Goal: Transaction & Acquisition: Complete application form

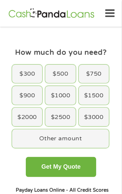
click at [64, 73] on div "$500" at bounding box center [60, 74] width 30 height 19
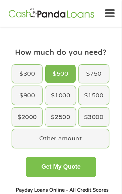
click at [79, 166] on button "Get My Quote" at bounding box center [61, 167] width 70 height 20
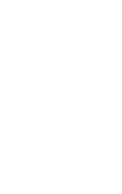
click at [0, 0] on html at bounding box center [0, 0] width 0 height 0
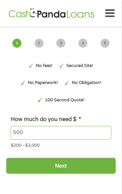
type input "EAIaIQobChMIt-GHh_KakAMVQJjuAR34uiADEAAYAyAAEgI6h_D_BwE"
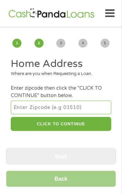
click at [60, 107] on input "number" at bounding box center [61, 107] width 100 height 13
click at [49, 106] on input "number" at bounding box center [61, 107] width 100 height 13
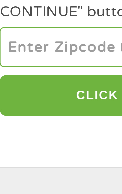
type input "89142"
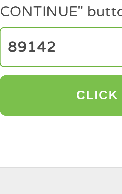
click at [41, 123] on button "CLICK TO CONTINUE" at bounding box center [61, 124] width 100 height 14
type input "89142"
type input "[GEOGRAPHIC_DATA]"
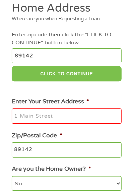
scroll to position [39, 0]
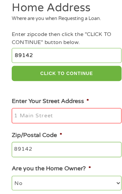
click at [66, 123] on input "Enter Your Street Address *" at bounding box center [61, 124] width 100 height 14
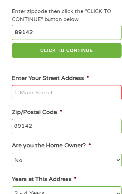
scroll to position [61, 0]
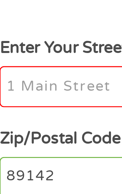
type input "[STREET_ADDRESS][PERSON_NAME]"
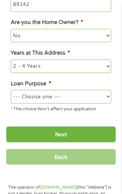
scroll to position [190, 0]
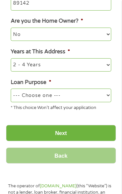
click at [82, 94] on select "--- Choose one --- Pay Bills Debt Consolidation Home Improvement Major Purchase…" at bounding box center [61, 95] width 100 height 13
select select "medicalexpenses"
click at [11, 90] on select "--- Choose one --- Pay Bills Debt Consolidation Home Improvement Major Purchase…" at bounding box center [61, 95] width 100 height 13
click at [87, 92] on select "--- Choose one --- Pay Bills Debt Consolidation Home Improvement Major Purchase…" at bounding box center [61, 95] width 100 height 13
click at [11, 90] on select "--- Choose one --- Pay Bills Debt Consolidation Home Improvement Major Purchase…" at bounding box center [61, 95] width 100 height 13
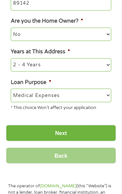
click at [84, 134] on input "Next" at bounding box center [61, 133] width 110 height 16
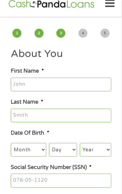
scroll to position [0, 0]
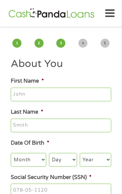
click at [54, 98] on input "First Name *" at bounding box center [61, 95] width 100 height 14
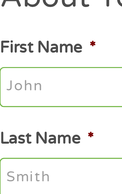
type input "[PERSON_NAME]"
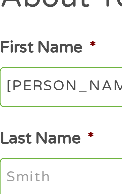
type input "[PERSON_NAME]"
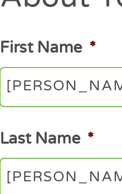
type input "[EMAIL_ADDRESS][DOMAIN_NAME]"
type input "[PHONE_NUMBER]"
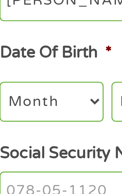
click at [36, 161] on select "Month 1 2 3 4 5 6 7 8 9 10 11 12" at bounding box center [28, 159] width 35 height 13
select select "10"
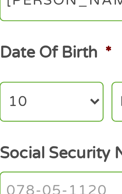
click at [11, 154] on select "Month 1 2 3 4 5 6 7 8 9 10 11 12" at bounding box center [28, 159] width 35 height 13
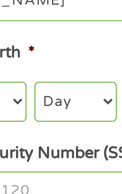
click at [62, 161] on select "Day 1 2 3 4 5 6 7 8 9 10 11 12 13 14 15 16 17 18 19 20 21 22 23 24 25 26 27 28 …" at bounding box center [63, 159] width 28 height 13
select select "2"
click at [49, 154] on select "Day 1 2 3 4 5 6 7 8 9 10 11 12 13 14 15 16 17 18 19 20 21 22 23 24 25 26 27 28 …" at bounding box center [63, 159] width 28 height 13
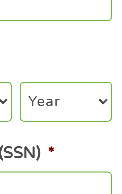
click at [104, 161] on select "Year [DATE] 2006 2005 2004 2003 2002 2001 2000 1999 1998 1997 1996 1995 1994 19…" at bounding box center [94, 159] width 31 height 13
select select "1960"
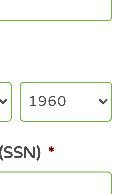
click at [79, 154] on select "Year [DATE] 2006 2005 2004 2003 2002 2001 2000 1999 1998 1997 1996 1995 1994 19…" at bounding box center [94, 159] width 31 height 13
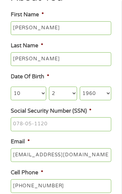
scroll to position [75, 0]
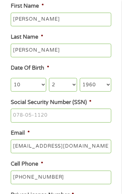
click at [75, 116] on input "Social Security Number (SSN) *" at bounding box center [61, 116] width 100 height 14
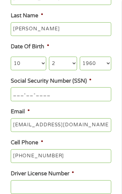
scroll to position [97, 0]
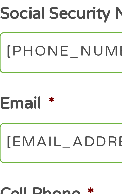
type input "450-29-8277"
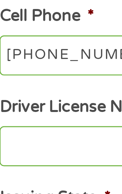
scroll to position [107, 0]
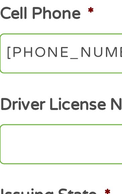
click at [51, 148] on input "[PHONE_NUMBER]" at bounding box center [61, 147] width 100 height 14
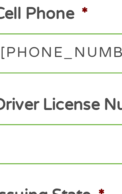
type input "[PHONE_NUMBER]"
click at [33, 179] on input "Driver License Number *" at bounding box center [61, 178] width 100 height 14
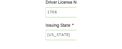
scroll to position [235, 0]
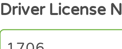
click at [41, 48] on input "1706" at bounding box center [61, 49] width 100 height 14
click at [40, 49] on input "1706" at bounding box center [61, 49] width 100 height 14
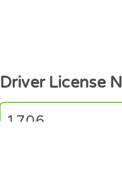
scroll to position [267, 0]
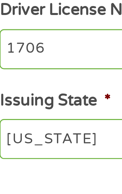
click at [32, 18] on input "1706" at bounding box center [61, 17] width 100 height 14
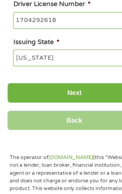
type input "1704292618"
click at [78, 76] on input "Next" at bounding box center [61, 76] width 110 height 16
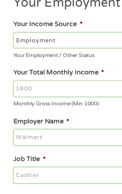
scroll to position [0, 0]
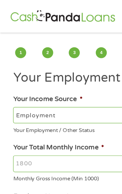
click at [66, 91] on select "--- Choose one --- Employment [DEMOGRAPHIC_DATA] Benefits" at bounding box center [61, 94] width 100 height 13
select select "benefits"
click at [11, 88] on select "--- Choose one --- Employment [DEMOGRAPHIC_DATA] Benefits" at bounding box center [61, 94] width 100 height 13
type input "Other"
type input "[PHONE_NUMBER]"
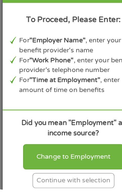
scroll to position [71, 0]
click at [84, 193] on div "Continue with selection" at bounding box center [60, 187] width 67 height 12
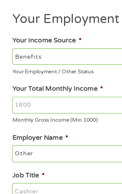
scroll to position [47, 0]
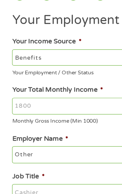
click at [67, 89] on input "Your Total Monthly Income *" at bounding box center [61, 87] width 100 height 14
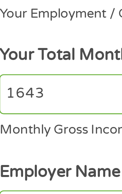
scroll to position [46, 0]
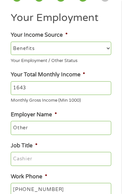
type input "1643"
click at [76, 129] on input "Other" at bounding box center [61, 128] width 100 height 14
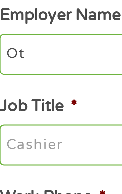
type input "O"
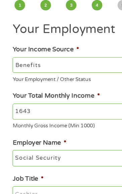
scroll to position [34, 0]
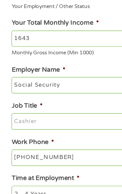
type input "Social Security"
click at [61, 132] on input "Job Title *" at bounding box center [61, 132] width 100 height 14
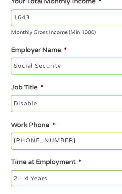
scroll to position [86, 0]
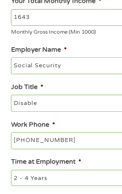
type input "Disable"
click at [64, 148] on input "[PHONE_NUMBER]" at bounding box center [61, 150] width 100 height 14
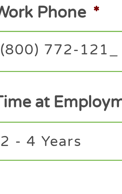
type input "[PHONE_NUMBER]"
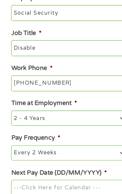
scroll to position [145, 0]
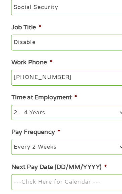
click at [64, 124] on select "--- Choose one --- 1 Year or less 1 - 2 Years 2 - 4 Years Over 4 Years" at bounding box center [61, 122] width 100 height 13
select select "60months"
click at [11, 117] on select "--- Choose one --- 1 Year or less 1 - 2 Years 2 - 4 Years Over 4 Years" at bounding box center [61, 122] width 100 height 13
click at [74, 156] on select "--- Choose one --- Every 2 Weeks Every Week Monthly Semi-Monthly" at bounding box center [61, 153] width 100 height 13
select select "monthly"
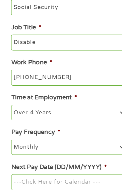
click at [11, 148] on select "--- Choose one --- Every 2 Weeks Every Week Monthly Semi-Monthly" at bounding box center [61, 153] width 100 height 13
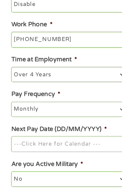
scroll to position [178, 0]
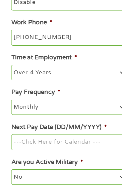
click at [68, 153] on input "Next Pay Date (DD/MM/YYYY) *" at bounding box center [61, 151] width 100 height 14
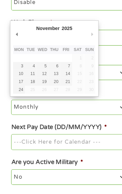
type input "03/11/2025"
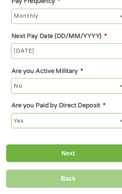
scroll to position [258, 0]
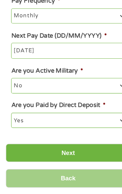
click at [82, 163] on input "Next" at bounding box center [61, 161] width 110 height 16
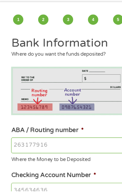
scroll to position [0, 0]
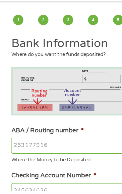
click at [50, 155] on input "ABA / Routing number *" at bounding box center [61, 154] width 100 height 14
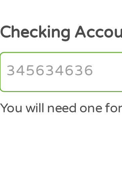
scroll to position [24, 0]
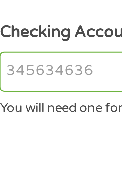
type input "031174110"
click at [26, 172] on input "Checking Account Number *" at bounding box center [61, 171] width 100 height 14
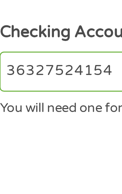
type input "36327524154"
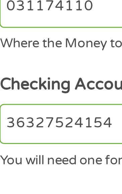
scroll to position [23, 0]
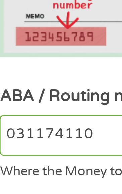
click at [33, 133] on input "031174110" at bounding box center [61, 131] width 100 height 14
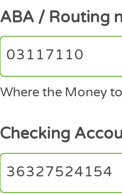
type input "031176110"
type input "CAPITAL ONE NA"
type input "031176110"
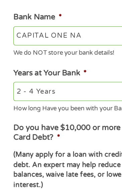
scroll to position [154, 0]
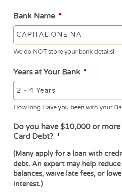
click at [53, 120] on select "2 - 4 Years 6 - 12 Months 1 - 2 Years Over 4 Years" at bounding box center [61, 120] width 100 height 13
select select "12months"
click at [11, 115] on select "2 - 4 Years 6 - 12 Months 1 - 2 Years Over 4 Years" at bounding box center [61, 120] width 100 height 13
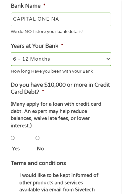
scroll to position [215, 0]
click at [39, 142] on input "No" at bounding box center [37, 138] width 4 height 13
radio input "true"
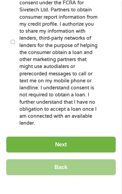
scroll to position [486, 0]
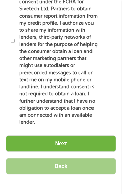
click at [18, 27] on label "By ticking this box, I confirm I am at least [DEMOGRAPHIC_DATA]. I confirm I ha…" at bounding box center [57, 41] width 85 height 170
click at [15, 34] on input "By ticking this box, I confirm I am at least [DEMOGRAPHIC_DATA]. I confirm I ha…" at bounding box center [13, 40] width 4 height 13
checkbox input "true"
click at [76, 136] on input "Next" at bounding box center [61, 144] width 110 height 16
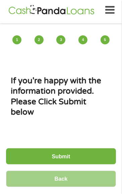
scroll to position [0, 0]
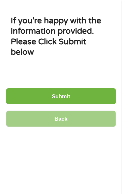
click at [89, 101] on input "Submit" at bounding box center [61, 97] width 110 height 16
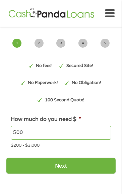
type input "EAIaIQobChMIt-GHh_KakAMVQJjuAR34uiADEAAYAyAAEgI6h_D_BwE"
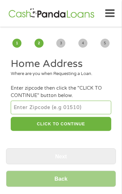
click at [51, 108] on input "number" at bounding box center [61, 107] width 100 height 13
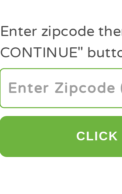
type input "89142"
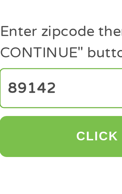
click at [41, 123] on button "CLICK TO CONTINUE" at bounding box center [61, 124] width 100 height 14
type input "89142"
type input "[GEOGRAPHIC_DATA]"
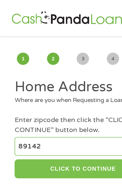
click at [66, 125] on button "CLICK TO CONTINUE" at bounding box center [61, 124] width 100 height 14
click at [57, 119] on button "CLICK TO CONTINUE" at bounding box center [61, 124] width 100 height 14
click at [58, 129] on button "CLICK TO CONTINUE" at bounding box center [61, 124] width 100 height 14
click at [59, 130] on button "CLICK TO CONTINUE" at bounding box center [61, 124] width 100 height 14
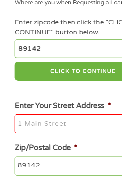
click at [45, 149] on input "Enter Your Street Address *" at bounding box center [61, 148] width 100 height 14
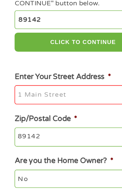
scroll to position [41, 0]
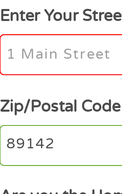
type input "[STREET_ADDRESS][PERSON_NAME]"
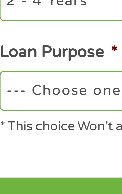
scroll to position [130, 0]
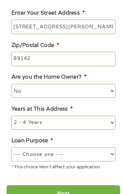
click at [77, 157] on select "--- Choose one --- Pay Bills Debt Consolidation Home Improvement Major Purchase…" at bounding box center [61, 155] width 100 height 13
select select "medicalexpenses"
click at [11, 150] on select "--- Choose one --- Pay Bills Debt Consolidation Home Improvement Major Purchase…" at bounding box center [61, 155] width 100 height 13
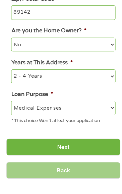
scroll to position [175, 0]
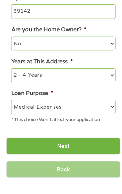
click at [83, 152] on input "Next" at bounding box center [61, 149] width 110 height 16
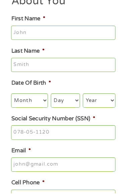
scroll to position [0, 0]
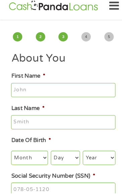
click at [41, 92] on input "First Name *" at bounding box center [61, 95] width 100 height 14
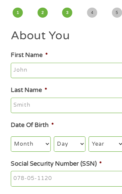
scroll to position [14, 0]
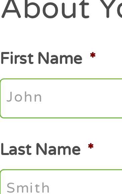
type input "[PERSON_NAME]"
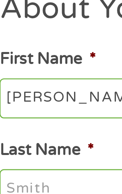
type input "[PERSON_NAME]"
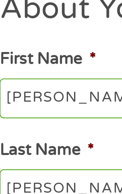
type input "[EMAIL_ADDRESS][DOMAIN_NAME]"
type input "[PHONE_NUMBER]"
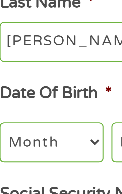
click at [35, 146] on select "Month 1 2 3 4 5 6 7 8 9 10 11 12" at bounding box center [28, 146] width 35 height 13
select select "10"
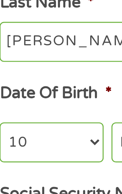
click at [11, 140] on select "Month 1 2 3 4 5 6 7 8 9 10 11 12" at bounding box center [28, 146] width 35 height 13
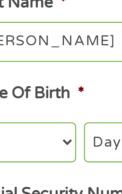
click at [58, 146] on select "Day 1 2 3 4 5 6 7 8 9 10 11 12 13 14 15 16 17 18 19 20 21 22 23 24 25 26 27 28 …" at bounding box center [63, 146] width 28 height 13
select select "2"
click at [49, 140] on select "Day 1 2 3 4 5 6 7 8 9 10 11 12 13 14 15 16 17 18 19 20 21 22 23 24 25 26 27 28 …" at bounding box center [63, 146] width 28 height 13
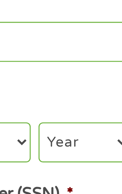
click at [99, 147] on select "Year [DATE] 2006 2005 2004 2003 2002 2001 2000 1999 1998 1997 1996 1995 1994 19…" at bounding box center [94, 146] width 31 height 13
select select "1960"
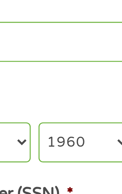
click at [79, 140] on select "Year [DATE] 2006 2005 2004 2003 2002 2001 2000 1999 1998 1997 1996 1995 1994 19…" at bounding box center [94, 146] width 31 height 13
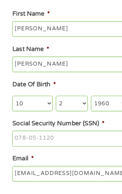
click at [59, 150] on input "Social Security Number (SSN) *" at bounding box center [61, 148] width 100 height 14
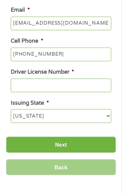
scroll to position [199, 0]
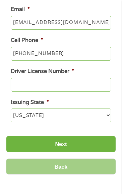
type input "450-29-8277"
click at [74, 53] on input "[PHONE_NUMBER]" at bounding box center [61, 54] width 100 height 14
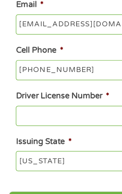
type input "[PHONE_NUMBER]"
click at [40, 85] on input "Driver License Number *" at bounding box center [61, 85] width 100 height 14
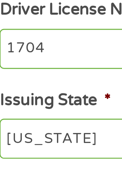
click at [32, 86] on input "1704" at bounding box center [61, 85] width 100 height 14
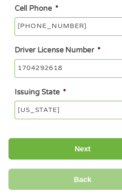
scroll to position [199, 0]
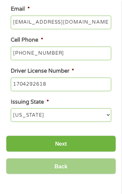
type input "1704292618"
click at [88, 149] on input "Next" at bounding box center [61, 144] width 110 height 16
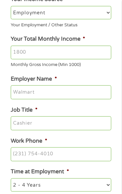
scroll to position [0, 0]
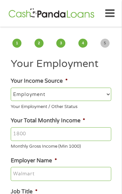
click at [74, 91] on select "--- Choose one --- Employment [DEMOGRAPHIC_DATA] Benefits" at bounding box center [61, 94] width 100 height 13
select select "benefits"
click at [11, 88] on select "--- Choose one --- Employment [DEMOGRAPHIC_DATA] Benefits" at bounding box center [61, 94] width 100 height 13
type input "Other"
type input "[PHONE_NUMBER]"
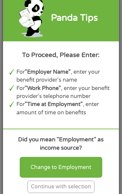
scroll to position [113, 0]
click at [86, 193] on div "Continue with selection" at bounding box center [60, 187] width 67 height 12
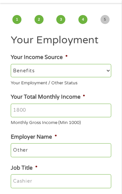
scroll to position [20, 0]
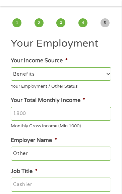
click at [71, 117] on input "Your Total Monthly Income *" at bounding box center [61, 114] width 100 height 14
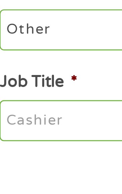
type input "1643"
click at [37, 155] on input "Other" at bounding box center [61, 154] width 100 height 14
type input "O"
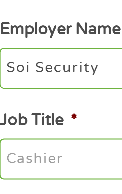
click at [22, 155] on input "Soi Security" at bounding box center [61, 154] width 100 height 14
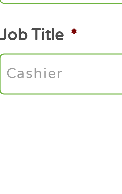
type input "Social Security"
click at [36, 185] on input "Job Title *" at bounding box center [61, 185] width 100 height 14
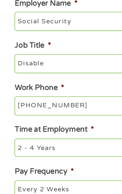
scroll to position [107, 0]
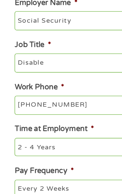
type input "Disable"
click at [66, 131] on input "[PHONE_NUMBER]" at bounding box center [61, 129] width 100 height 14
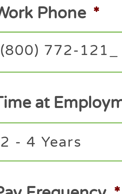
type input "[PHONE_NUMBER]"
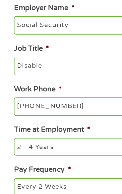
scroll to position [109, 0]
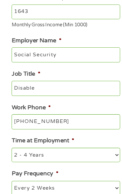
click at [63, 153] on select "--- Choose one --- 1 Year or less 1 - 2 Years 2 - 4 Years Over 4 Years" at bounding box center [61, 158] width 100 height 13
select select "60months"
click at [11, 153] on select "--- Choose one --- 1 Year or less 1 - 2 Years 2 - 4 Years Over 4 Years" at bounding box center [61, 158] width 100 height 13
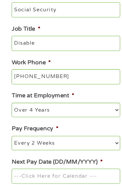
scroll to position [150, 0]
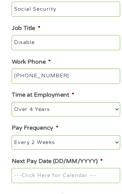
click at [76, 153] on select "--- Choose one --- Every 2 Weeks Every Week Monthly Semi-Monthly" at bounding box center [61, 147] width 100 height 13
select select "monthly"
click at [11, 143] on select "--- Choose one --- Every 2 Weeks Every Week Monthly Semi-Monthly" at bounding box center [61, 147] width 100 height 13
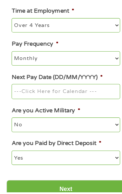
scroll to position [230, 0]
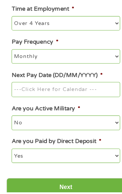
click at [79, 105] on input "Next Pay Date (DD/MM/YYYY) *" at bounding box center [61, 99] width 100 height 14
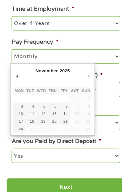
type input "[DATE]"
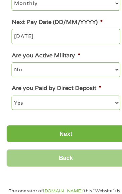
scroll to position [280, 0]
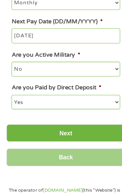
click at [91, 144] on input "Next" at bounding box center [61, 139] width 110 height 16
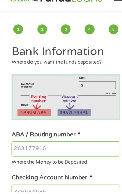
scroll to position [0, 0]
click at [33, 155] on input "ABA / Routing number *" at bounding box center [61, 154] width 100 height 14
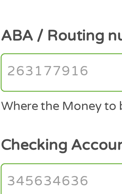
scroll to position [22, 0]
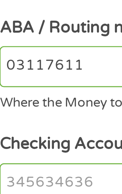
type input "031176110"
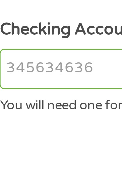
type input "CAPITAL ONE NA"
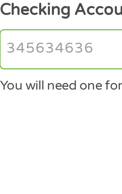
type input "031176110"
click at [34, 173] on input "Checking Account Number *" at bounding box center [61, 172] width 100 height 14
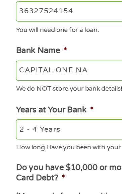
scroll to position [124, 0]
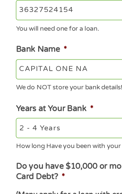
type input "36327524154"
click at [51, 150] on select "2 - 4 Years 6 - 12 Months 1 - 2 Years Over 4 Years" at bounding box center [61, 149] width 100 height 13
select select "12months"
click at [11, 144] on select "2 - 4 Years 6 - 12 Months 1 - 2 Years Over 4 Years" at bounding box center [61, 149] width 100 height 13
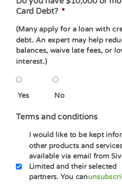
scroll to position [231, 0]
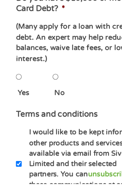
click at [44, 121] on li "No" at bounding box center [47, 125] width 24 height 21
click at [39, 117] on input "No" at bounding box center [37, 121] width 4 height 13
radio input "true"
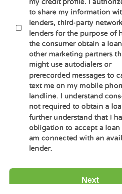
scroll to position [439, 0]
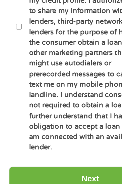
click at [15, 81] on input "By ticking this box, I confirm I am at least [DEMOGRAPHIC_DATA]. I confirm I ha…" at bounding box center [13, 87] width 4 height 13
checkbox input "true"
click at [55, 183] on input "Next" at bounding box center [61, 191] width 110 height 16
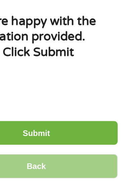
scroll to position [0, 0]
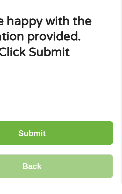
click at [74, 163] on input "Submit" at bounding box center [61, 160] width 110 height 16
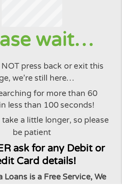
click at [71, 158] on p "But it might take a little longer, so please be patient" at bounding box center [60, 155] width 105 height 16
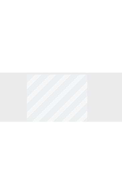
scroll to position [13, 0]
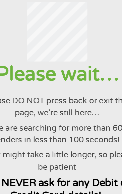
click at [22, 147] on p "But it might take a little longer, so please be patient" at bounding box center [60, 142] width 105 height 16
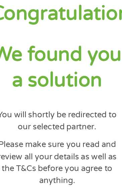
scroll to position [0, 0]
